Goal: Transaction & Acquisition: Download file/media

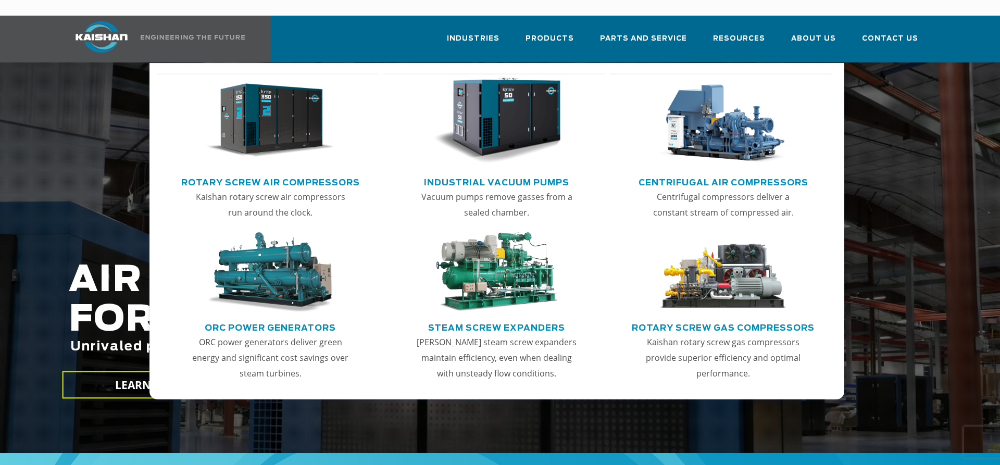
click at [250, 152] on link "Main menu" at bounding box center [270, 123] width 204 height 100
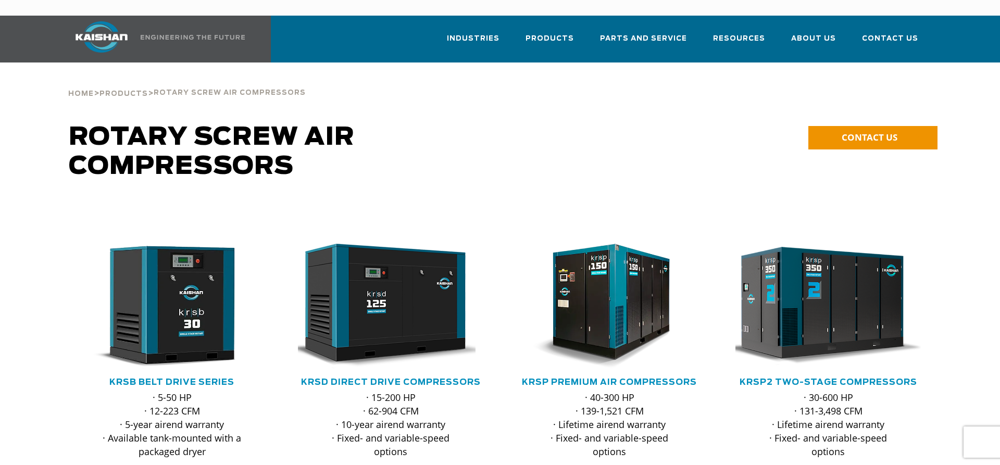
scroll to position [53, 0]
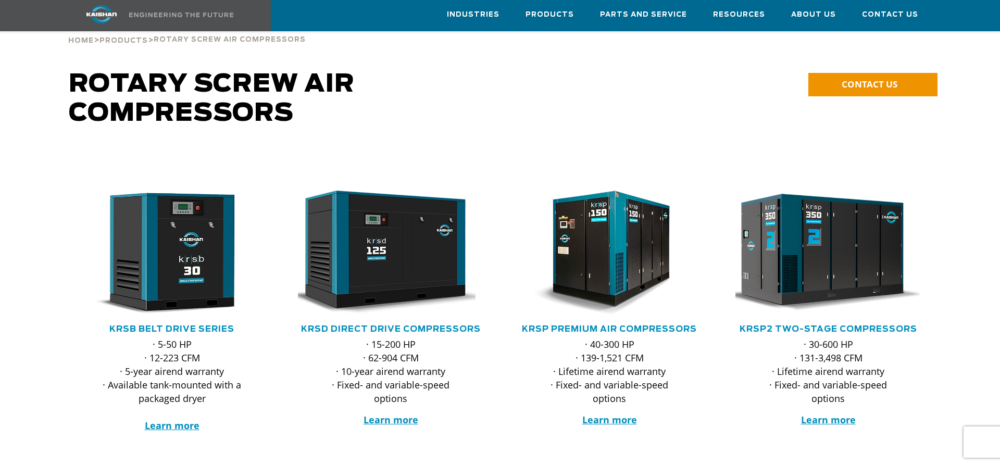
click at [818, 254] on img at bounding box center [821, 253] width 204 height 138
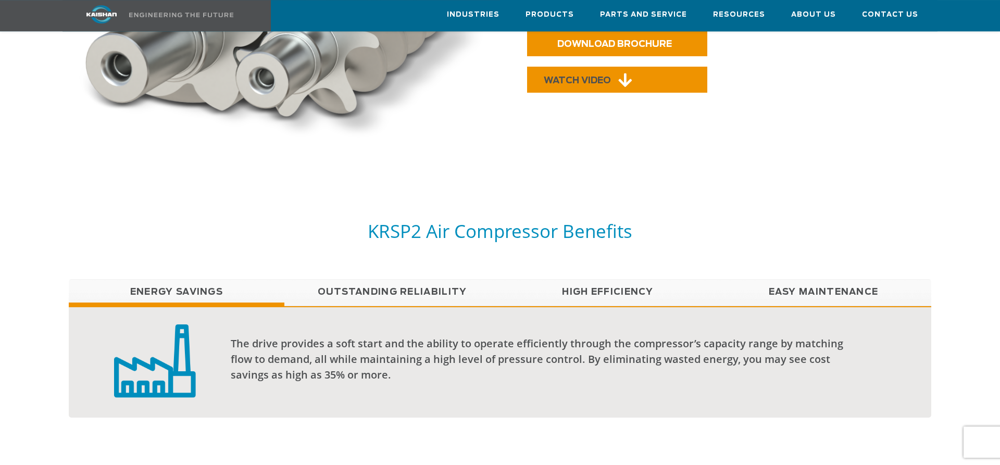
scroll to position [585, 0]
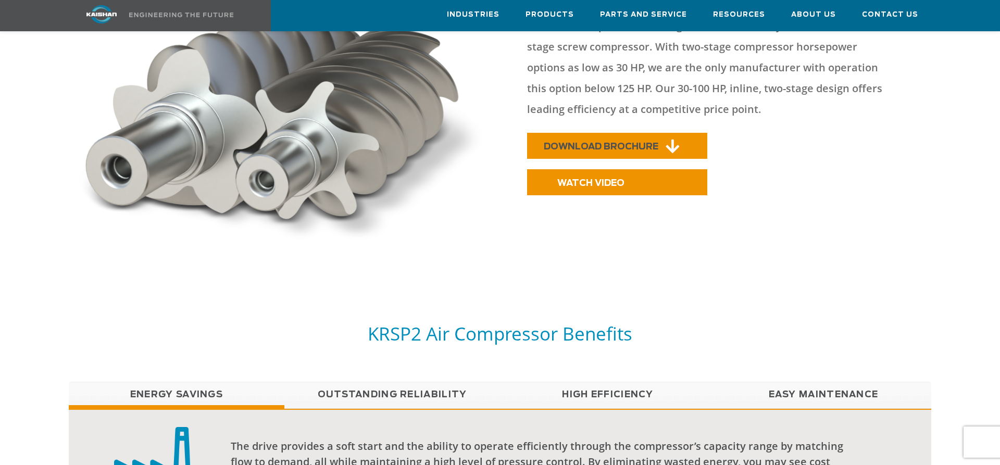
click at [660, 133] on link "DOWNLOAD BROCHURE" at bounding box center [617, 146] width 180 height 26
